Goal: Find specific page/section: Locate a particular part of the current website

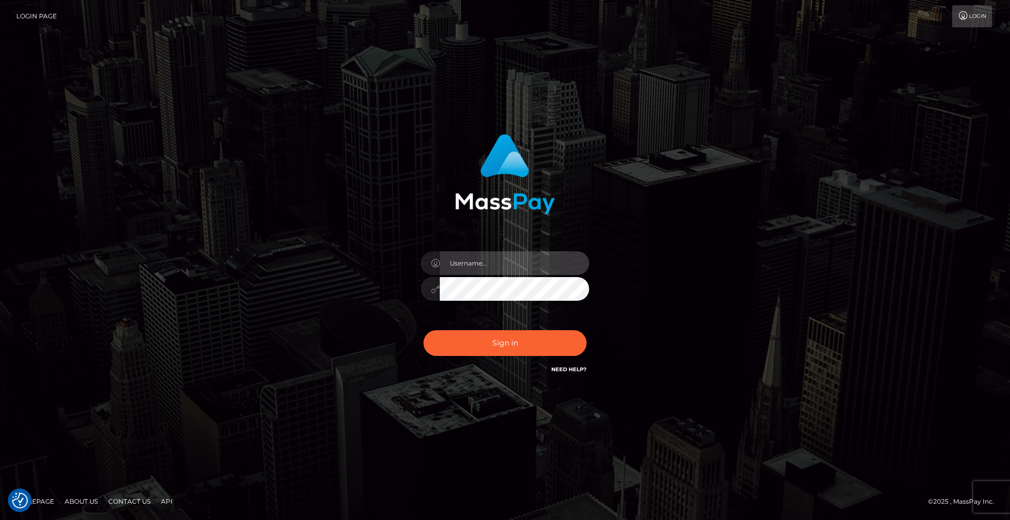
type input "Lady"
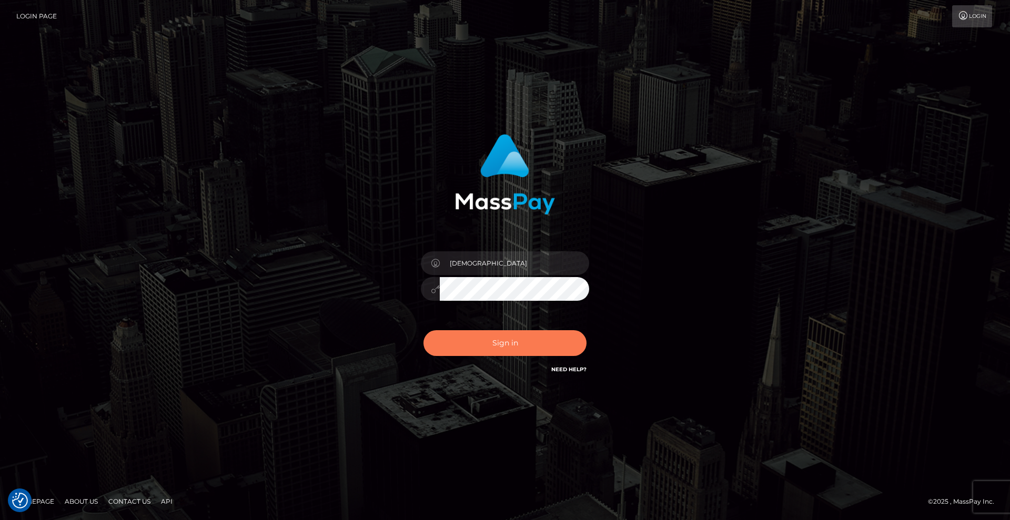
click at [515, 351] on button "Sign in" at bounding box center [504, 343] width 163 height 26
type input "Lady"
click at [501, 349] on button "Sign in" at bounding box center [504, 343] width 163 height 26
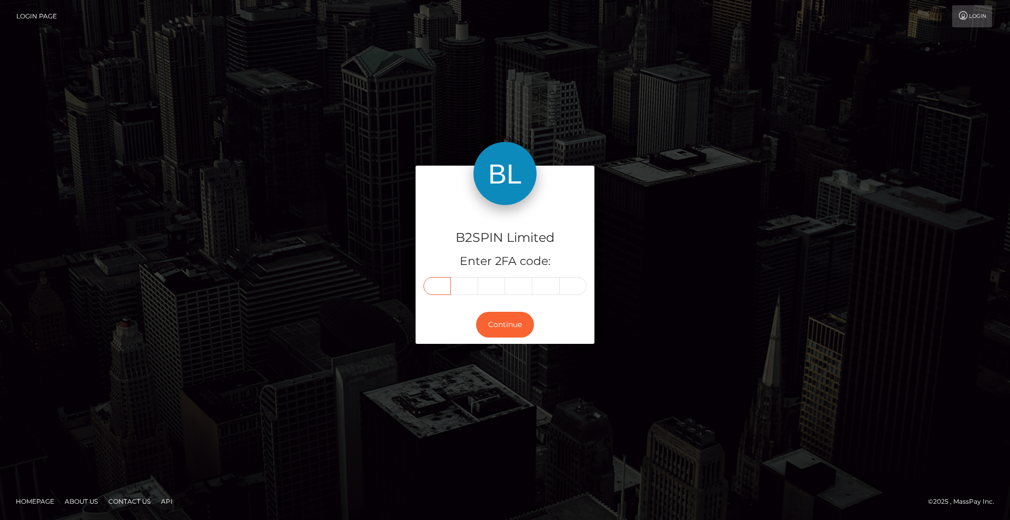
click at [432, 282] on input "text" at bounding box center [436, 286] width 27 height 18
type input "4"
type input "2"
type input "8"
type input "9"
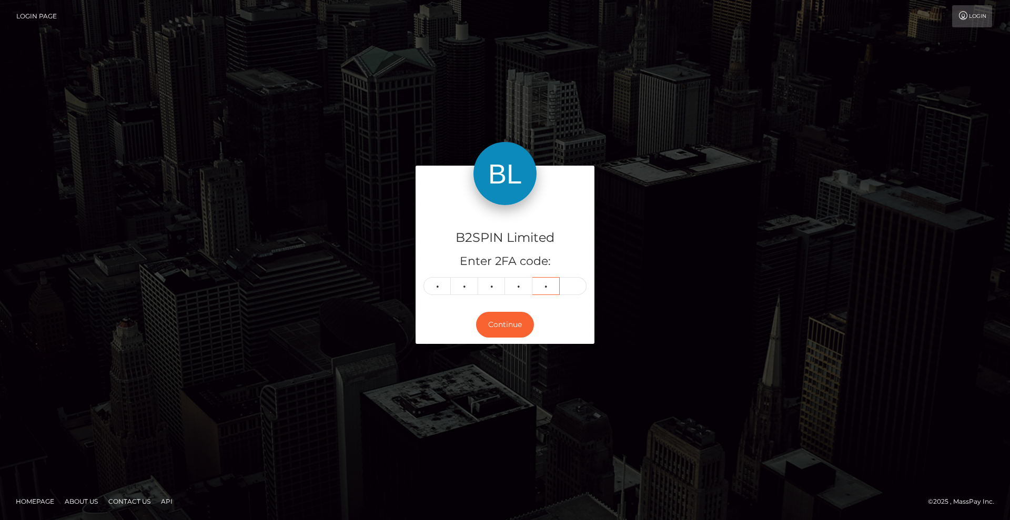
type input "4"
type input "6"
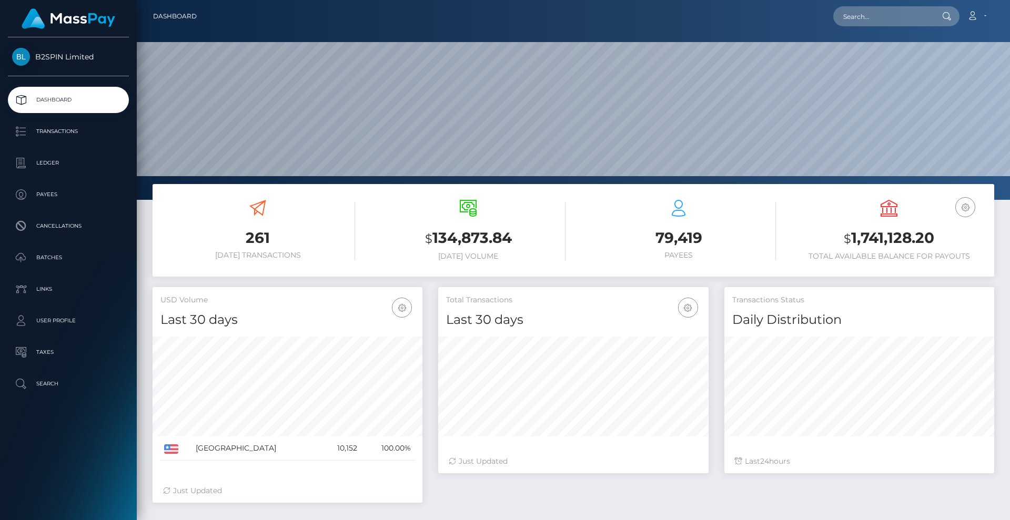
scroll to position [187, 270]
drag, startPoint x: 850, startPoint y: 16, endPoint x: 865, endPoint y: 17, distance: 14.8
click at [850, 16] on input "text" at bounding box center [882, 16] width 99 height 20
paste input "e5c6195d-7359-48c1-9fed-4c7aa75dfe6c"
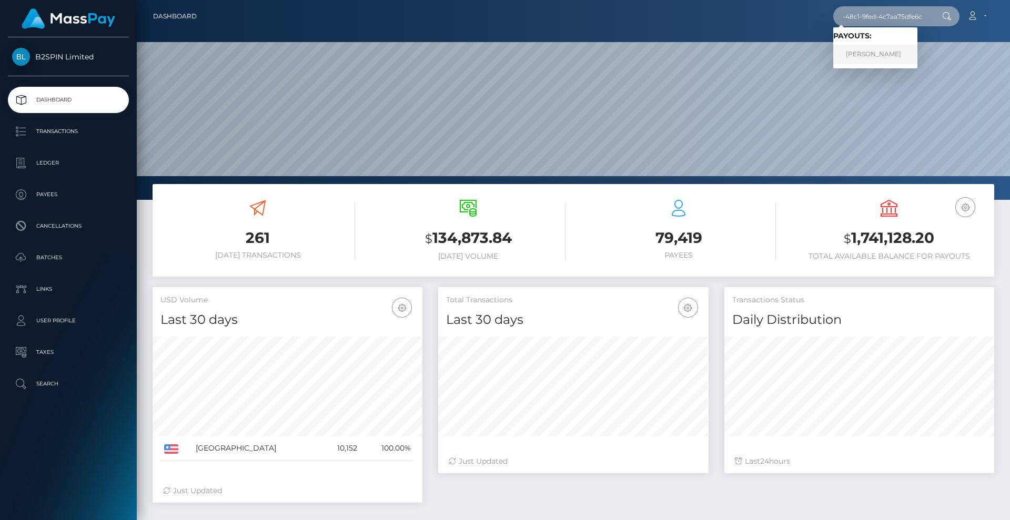
type input "e5c6195d-7359-48c1-9fed-4c7aa75dfe6c"
click at [872, 54] on link "JUDIE CARLENE GARFIAS" at bounding box center [875, 54] width 84 height 19
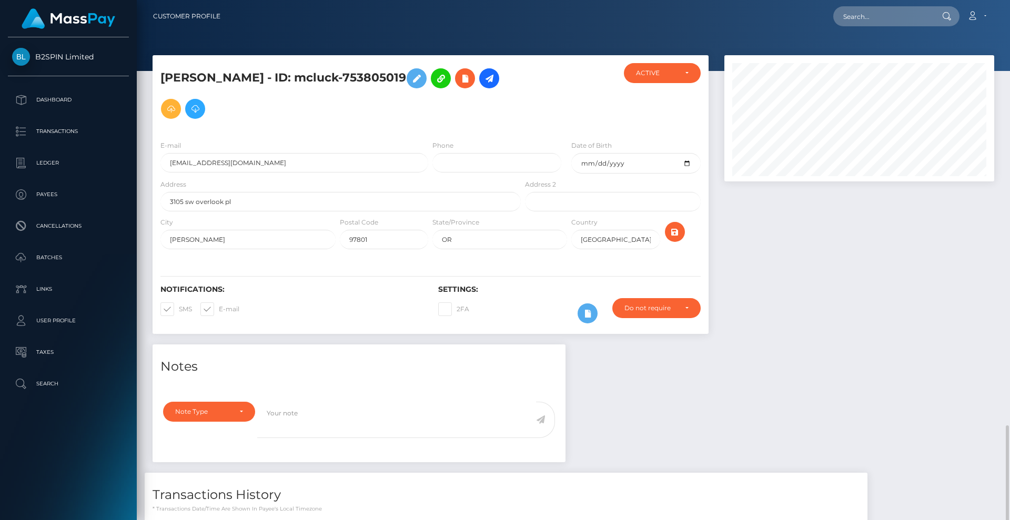
scroll to position [126, 270]
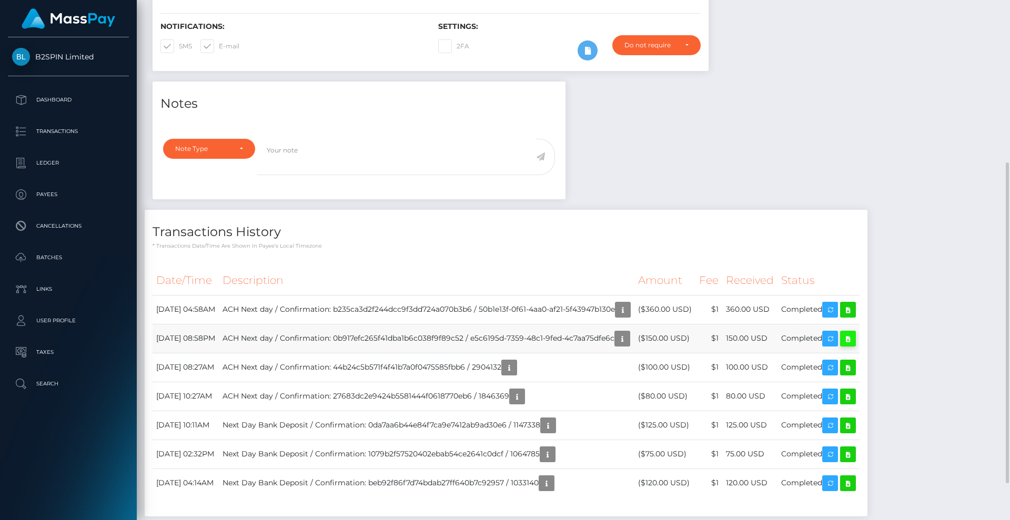
click at [854, 338] on icon at bounding box center [847, 338] width 13 height 13
